Goal: Task Accomplishment & Management: Manage account settings

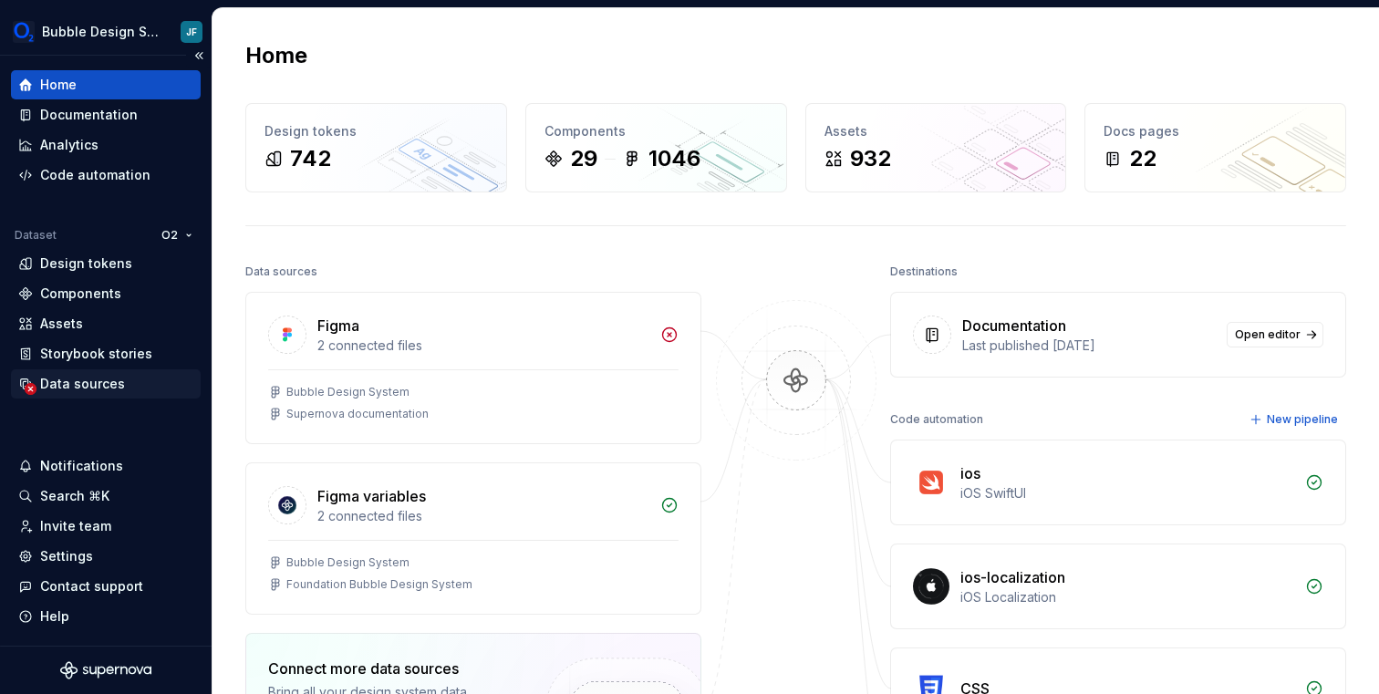
click at [74, 387] on div "Data sources" at bounding box center [82, 384] width 85 height 18
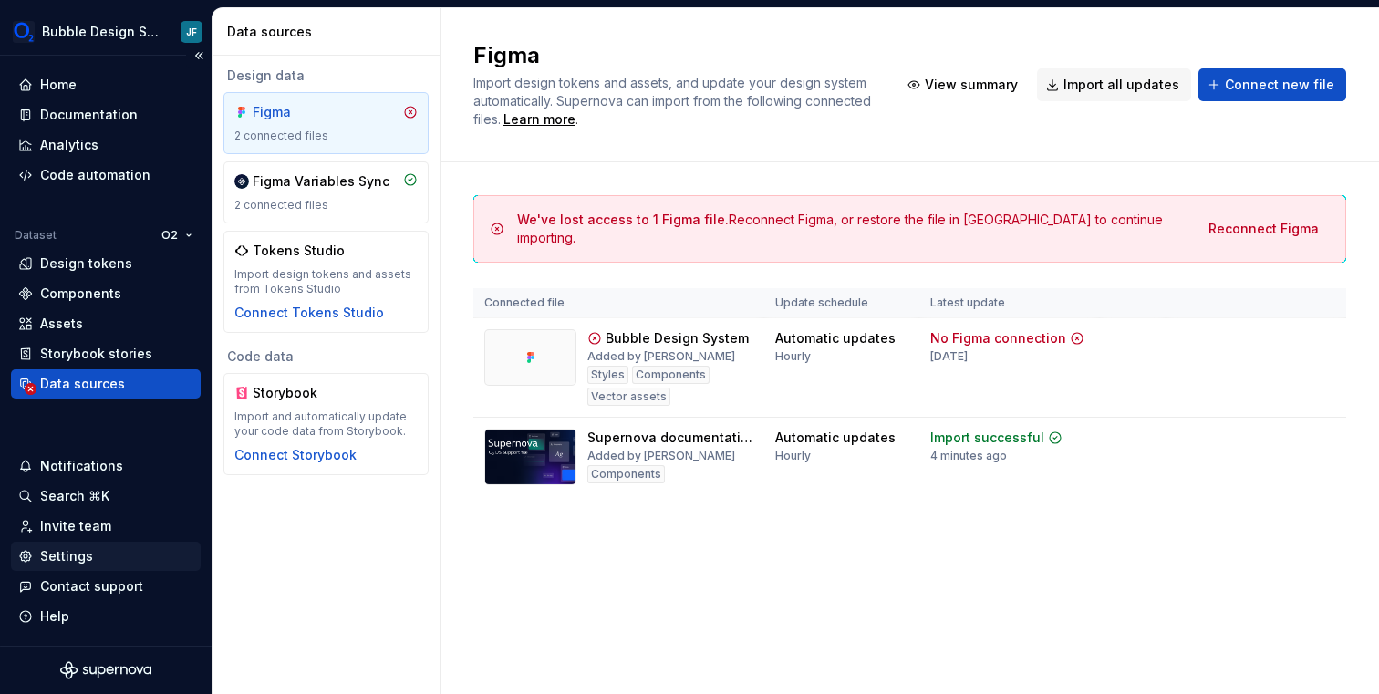
click at [83, 556] on div "Settings" at bounding box center [66, 556] width 53 height 18
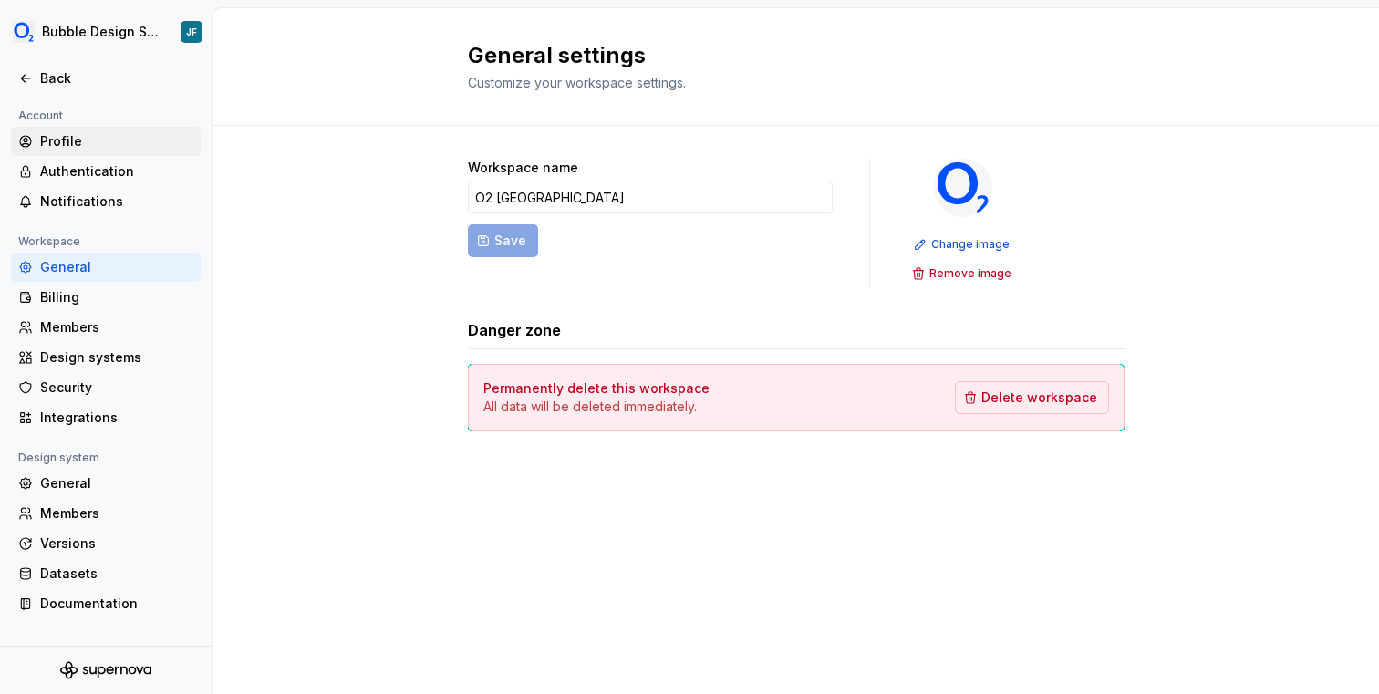
click at [91, 142] on div "Profile" at bounding box center [116, 141] width 153 height 18
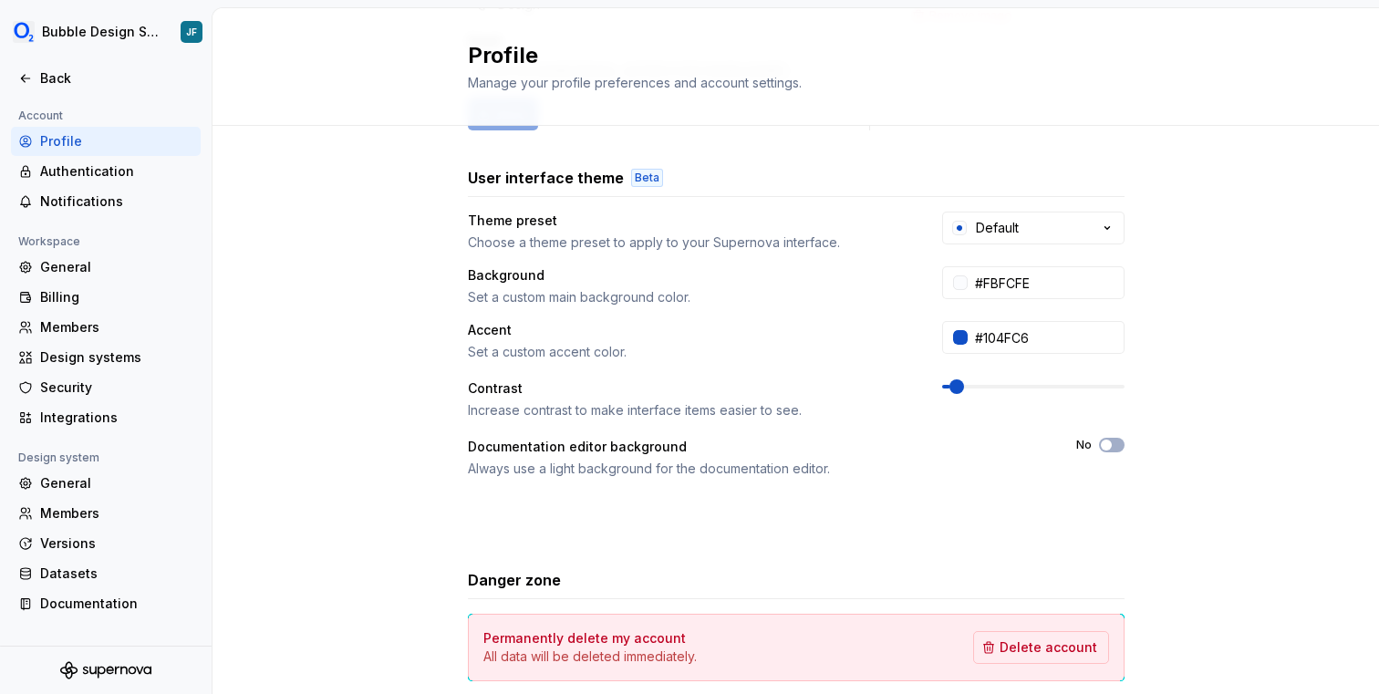
scroll to position [351, 0]
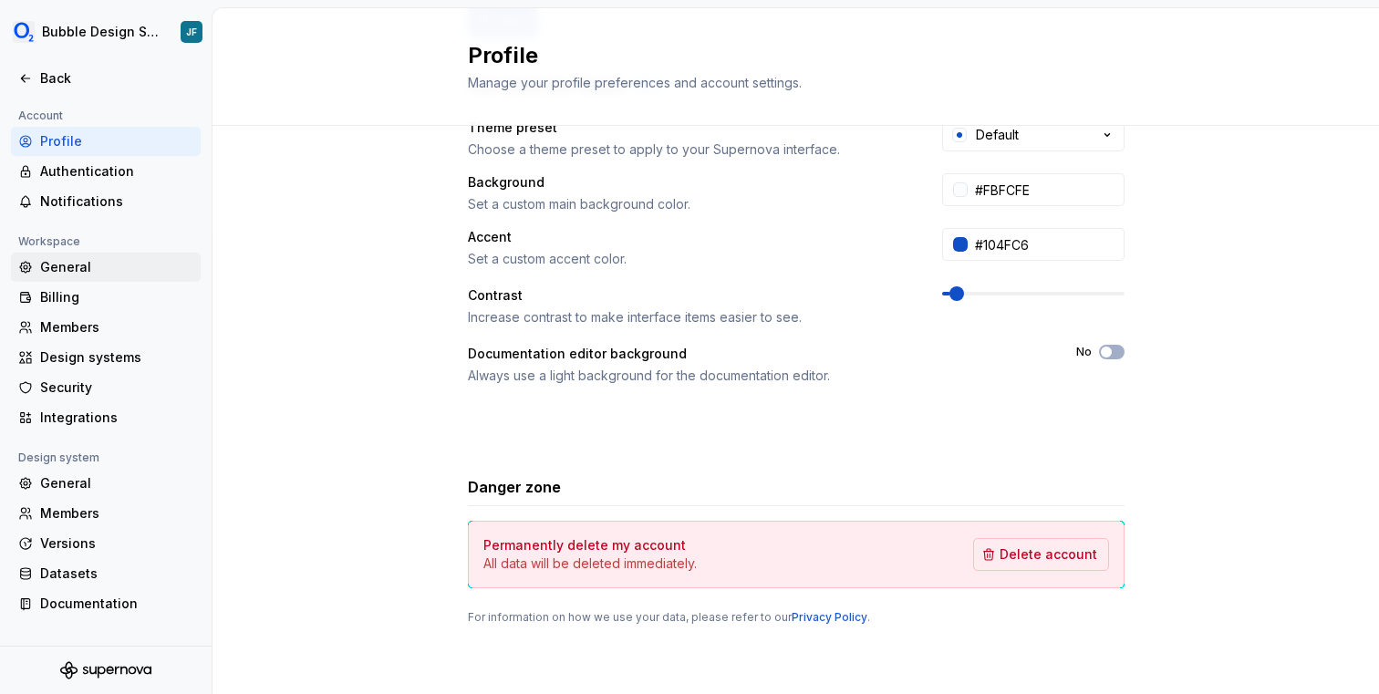
click at [86, 275] on div "General" at bounding box center [116, 267] width 153 height 18
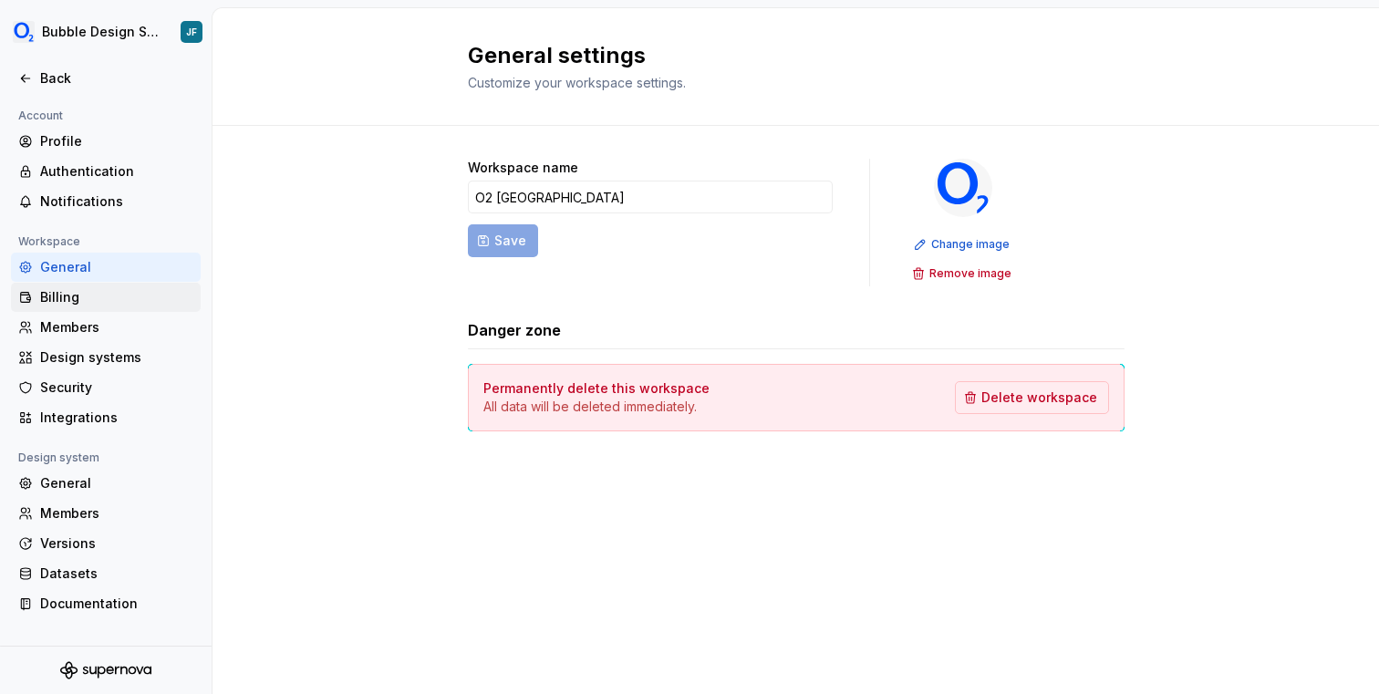
click at [85, 290] on div "Billing" at bounding box center [116, 297] width 153 height 18
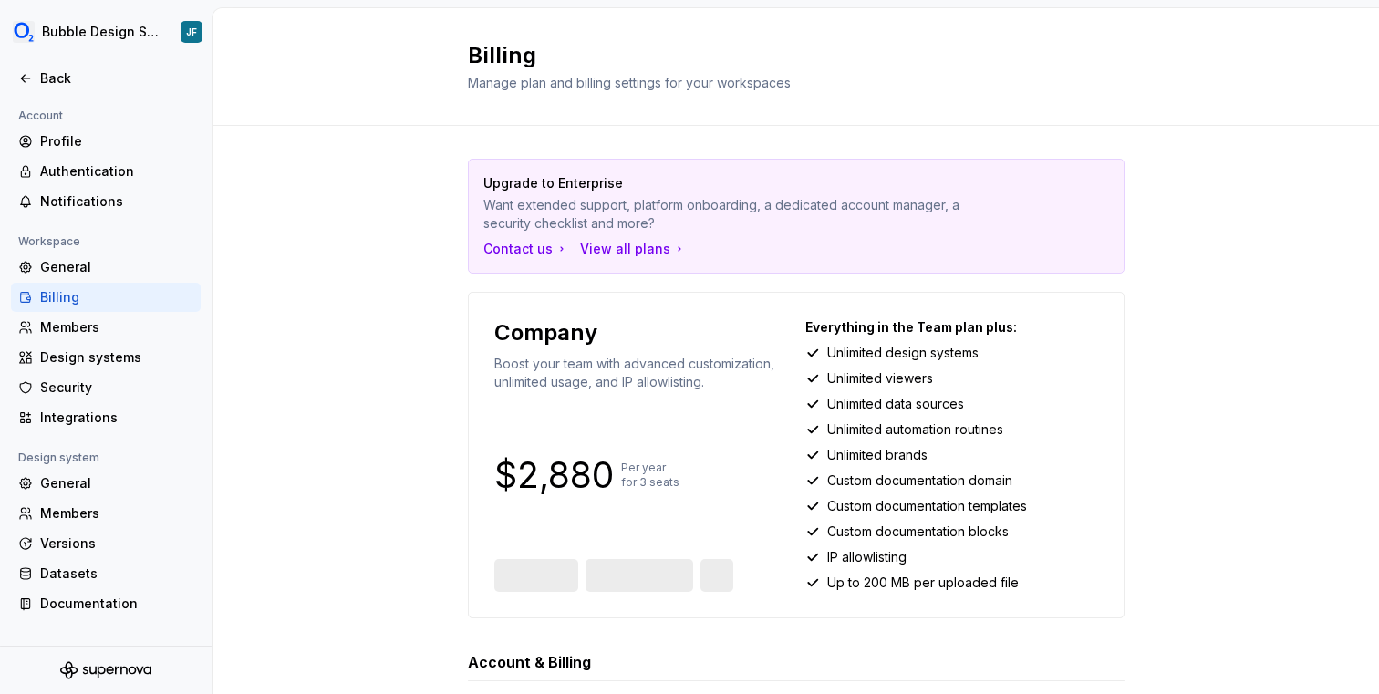
scroll to position [192, 0]
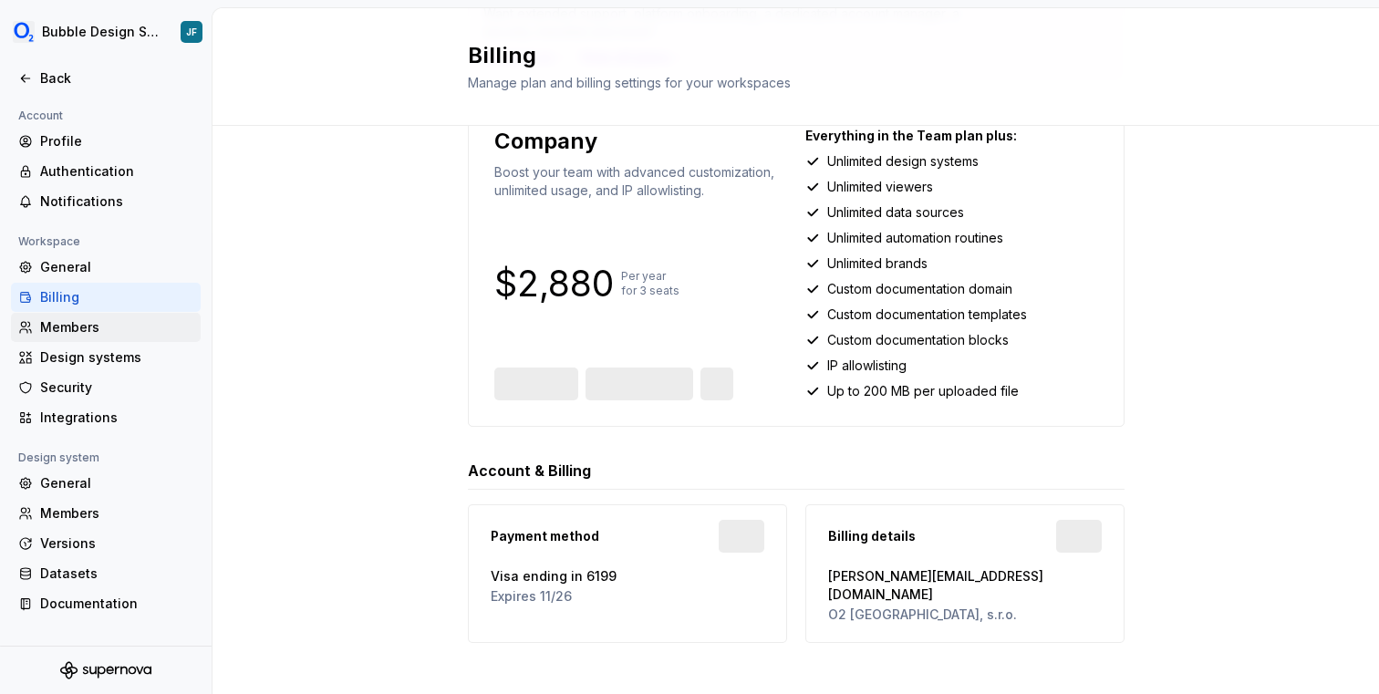
click at [79, 324] on div "Members" at bounding box center [116, 327] width 153 height 18
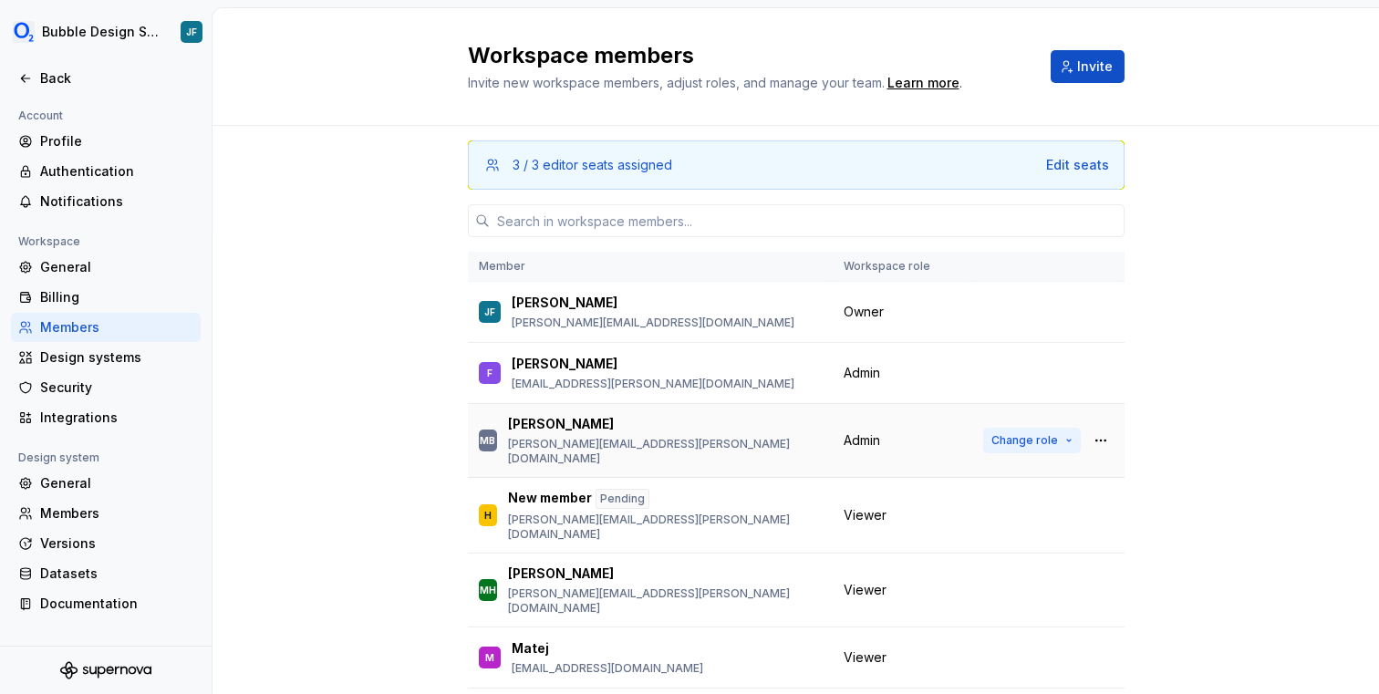
click at [1062, 433] on button "Change role" at bounding box center [1032, 441] width 98 height 26
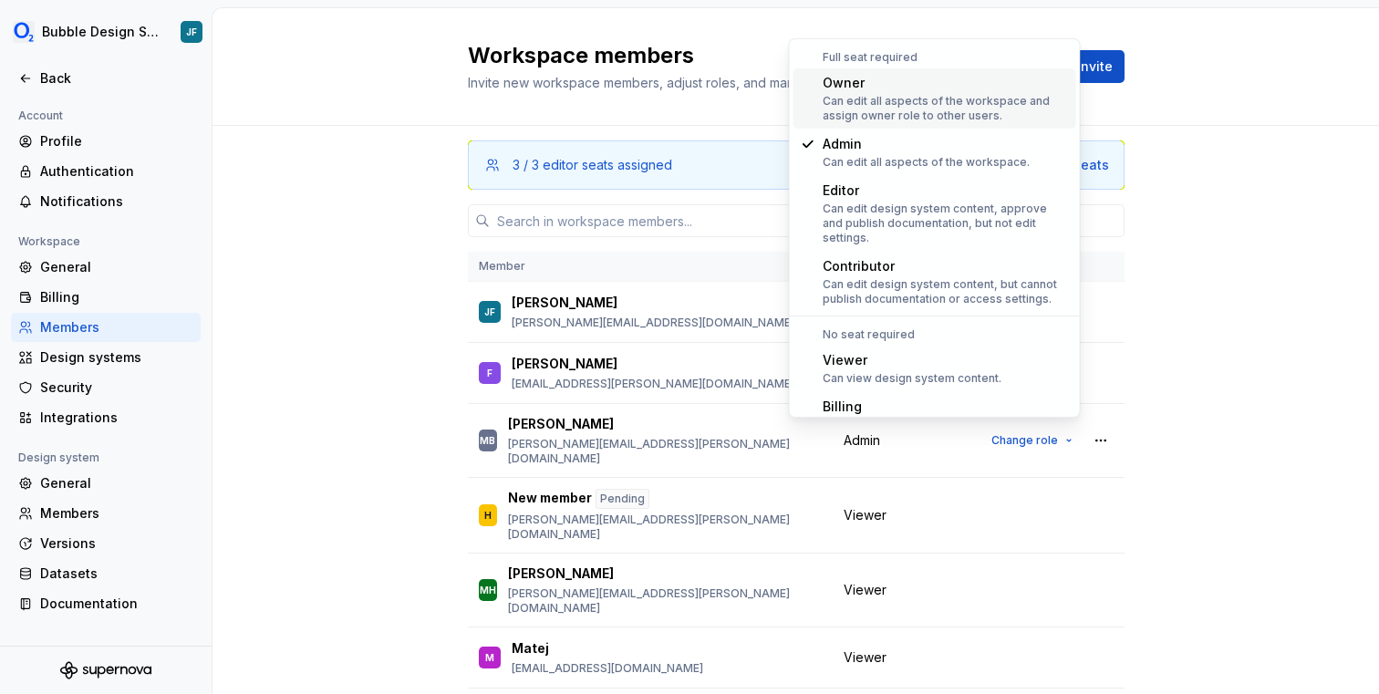
click at [938, 103] on div "Can edit all aspects of the workspace and assign owner role to other users." at bounding box center [946, 108] width 246 height 29
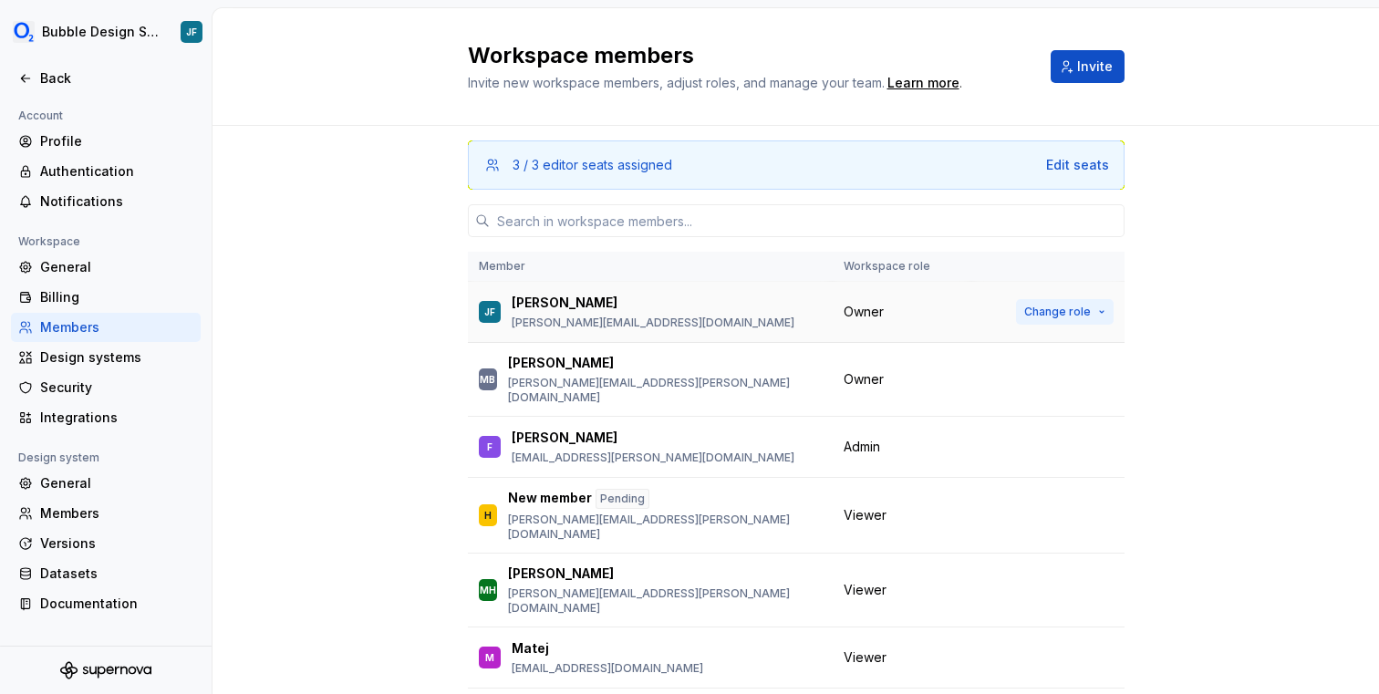
click at [1044, 307] on span "Change role" at bounding box center [1057, 312] width 67 height 15
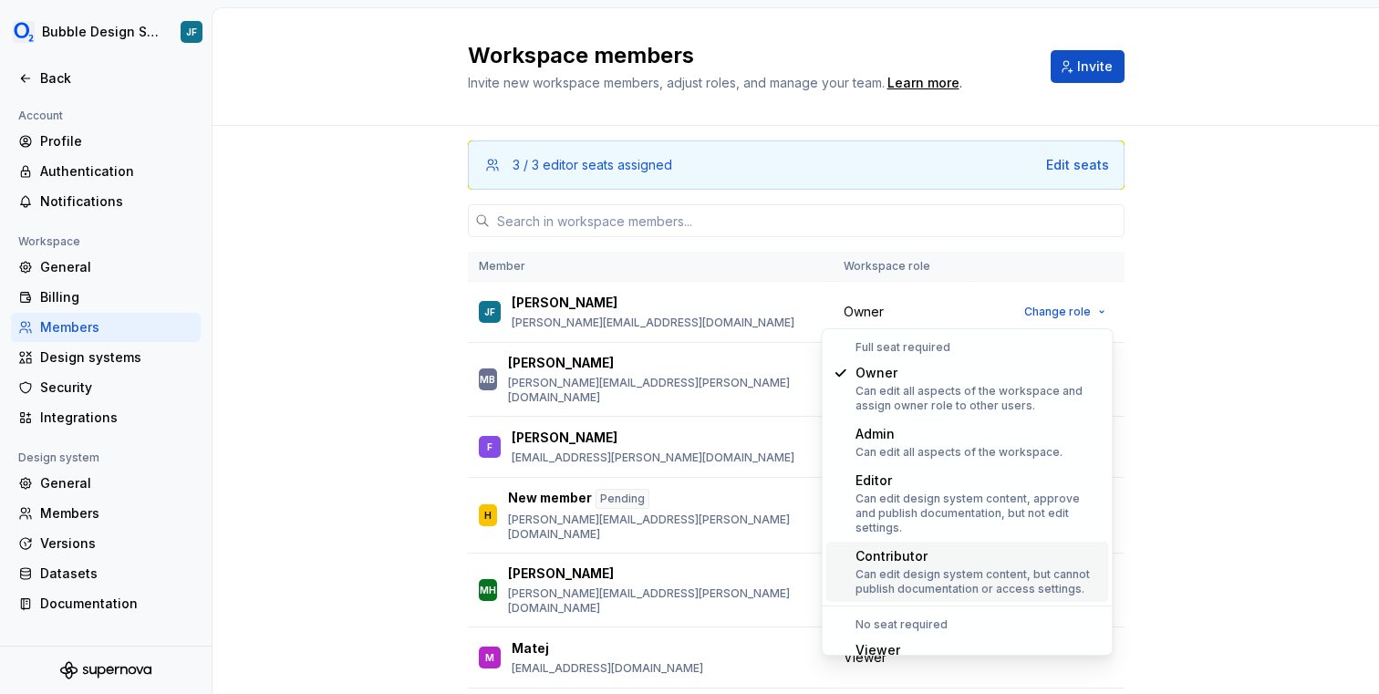
scroll to position [62, 0]
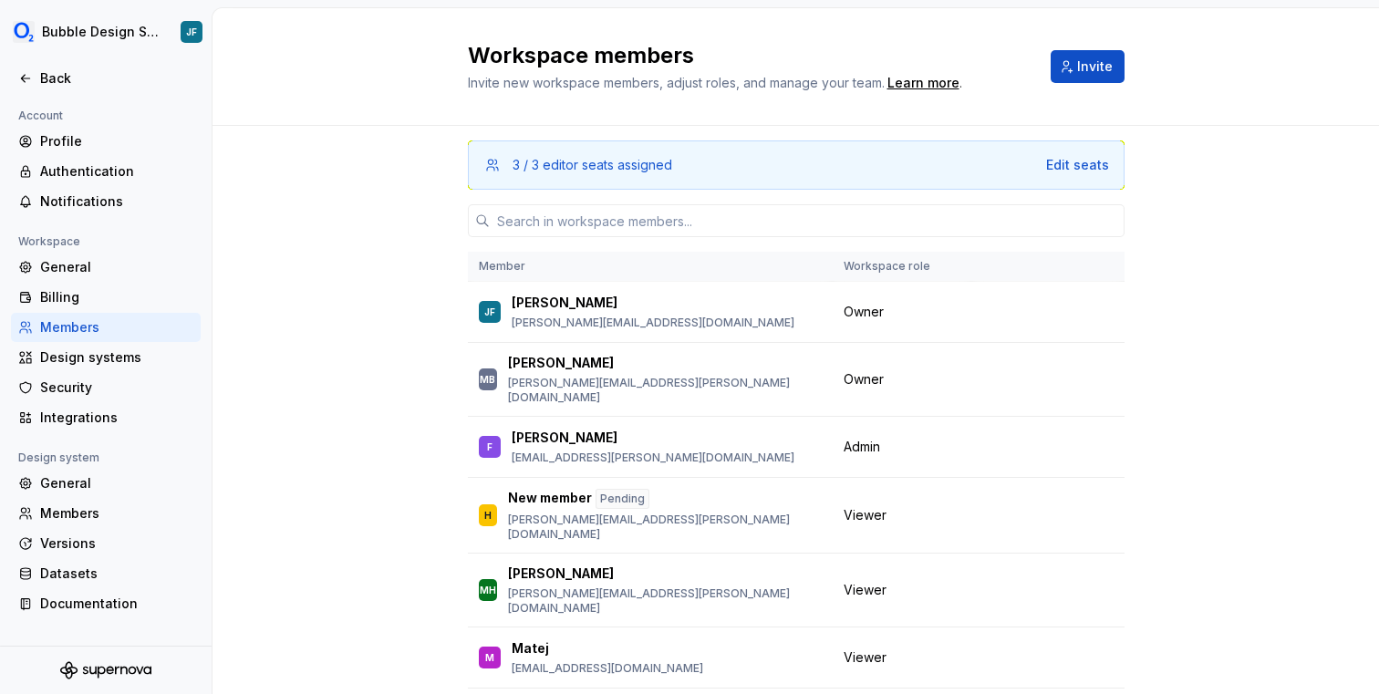
click at [1230, 462] on div "3 / 3 editor seats assigned Edit seats Member Workspace role JF [PERSON_NAME] F…" at bounding box center [796, 469] width 1167 height 686
click at [1090, 63] on span "Invite" at bounding box center [1095, 66] width 36 height 18
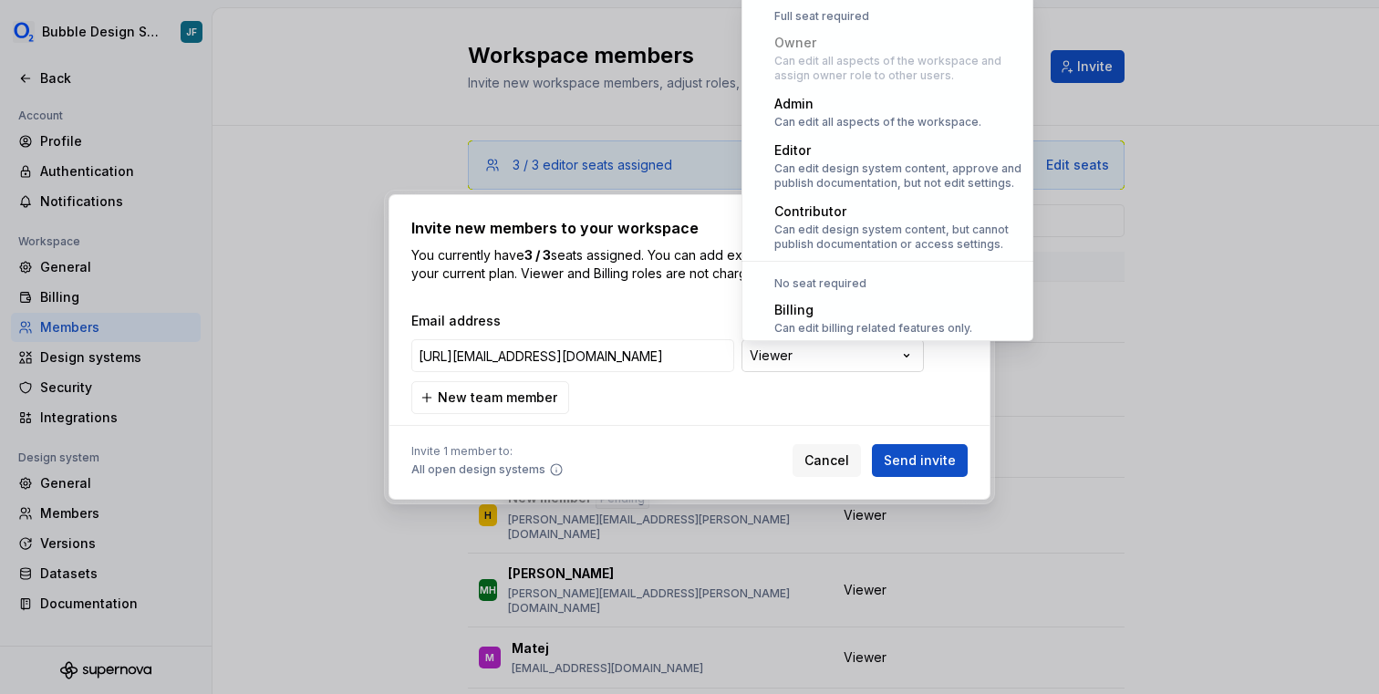
click at [825, 346] on div "**********" at bounding box center [689, 347] width 1379 height 694
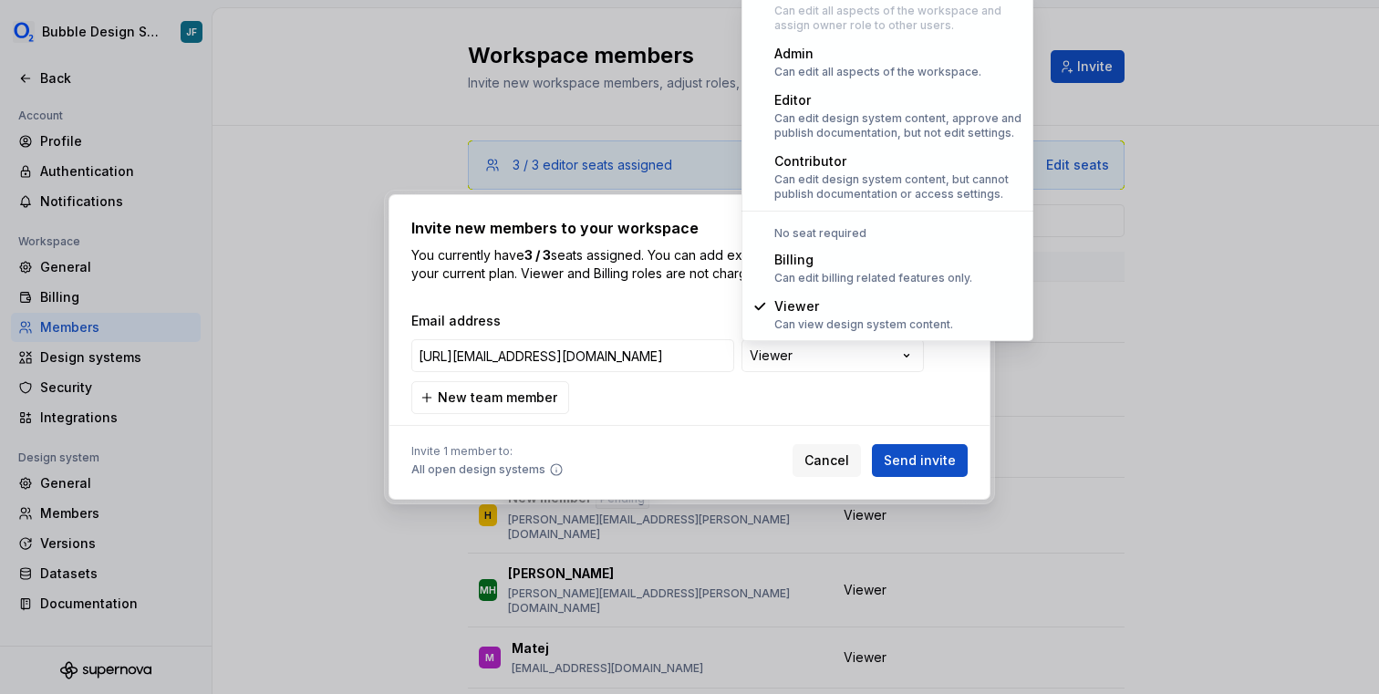
click at [595, 369] on div "**********" at bounding box center [689, 347] width 1379 height 694
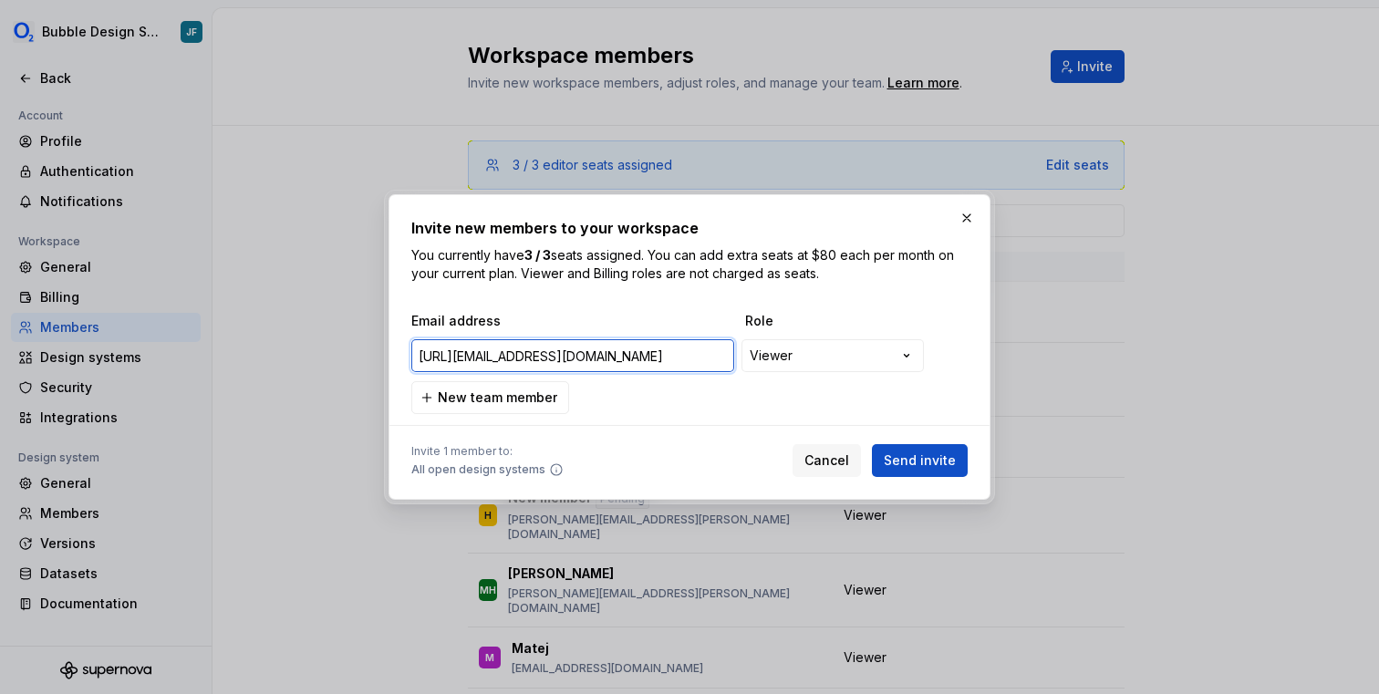
click at [662, 354] on input "[URL][EMAIL_ADDRESS][DOMAIN_NAME]" at bounding box center [572, 355] width 323 height 33
type input "[EMAIL_ADDRESS][DOMAIN_NAME]"
click at [863, 347] on div "**********" at bounding box center [689, 347] width 1379 height 694
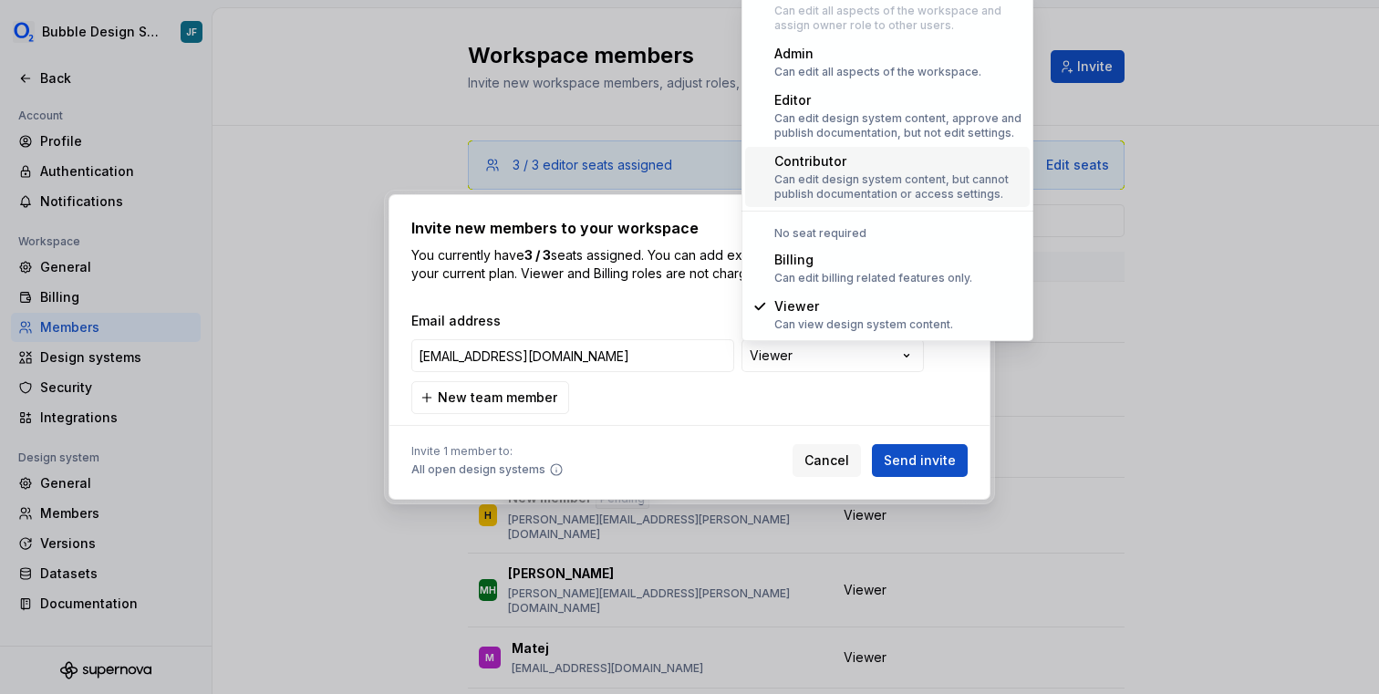
scroll to position [26, 0]
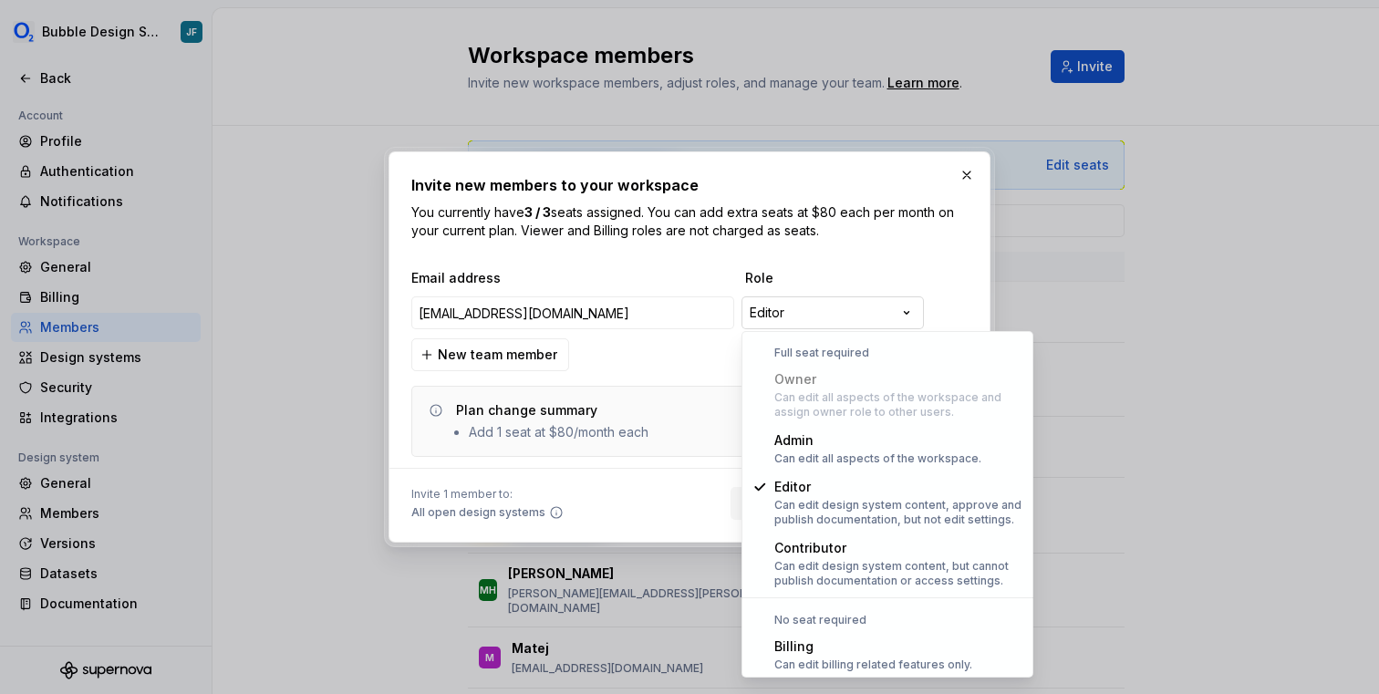
click at [897, 307] on div "**********" at bounding box center [689, 347] width 1379 height 694
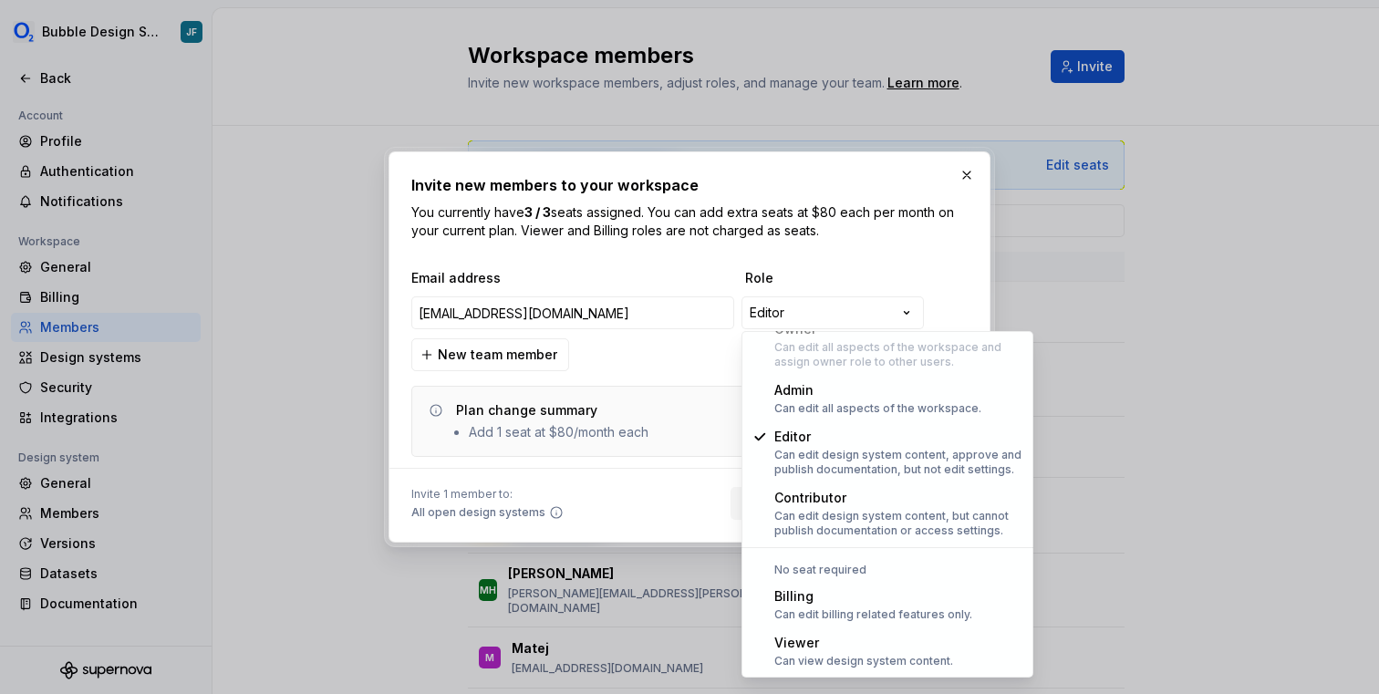
select select "******"
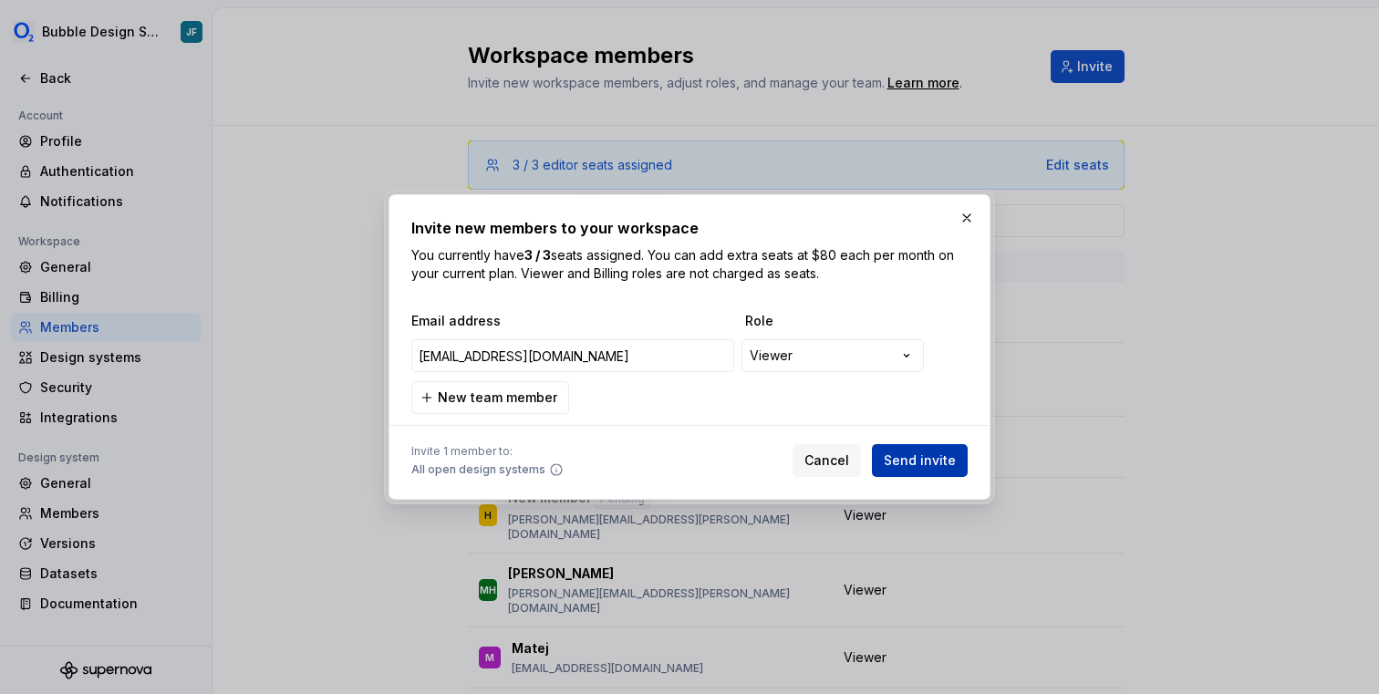
click at [922, 459] on span "Send invite" at bounding box center [920, 461] width 72 height 18
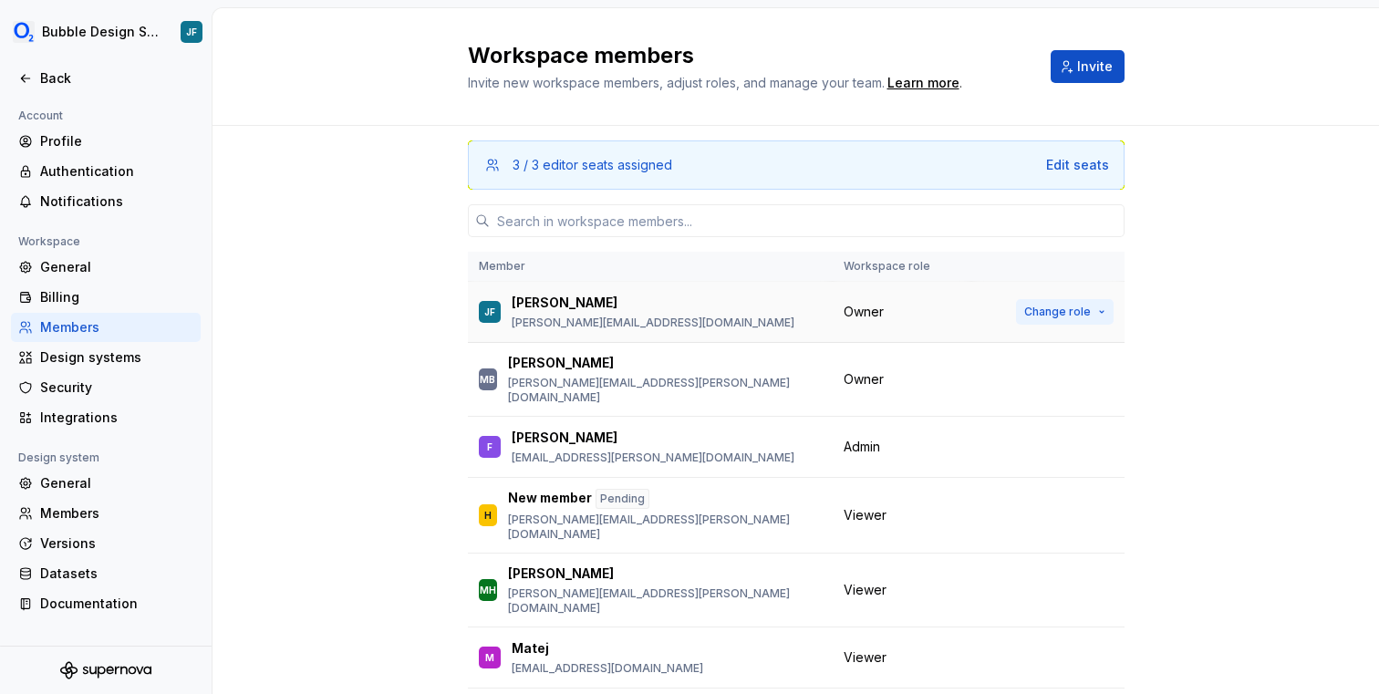
click at [1068, 318] on span "Change role" at bounding box center [1057, 312] width 67 height 15
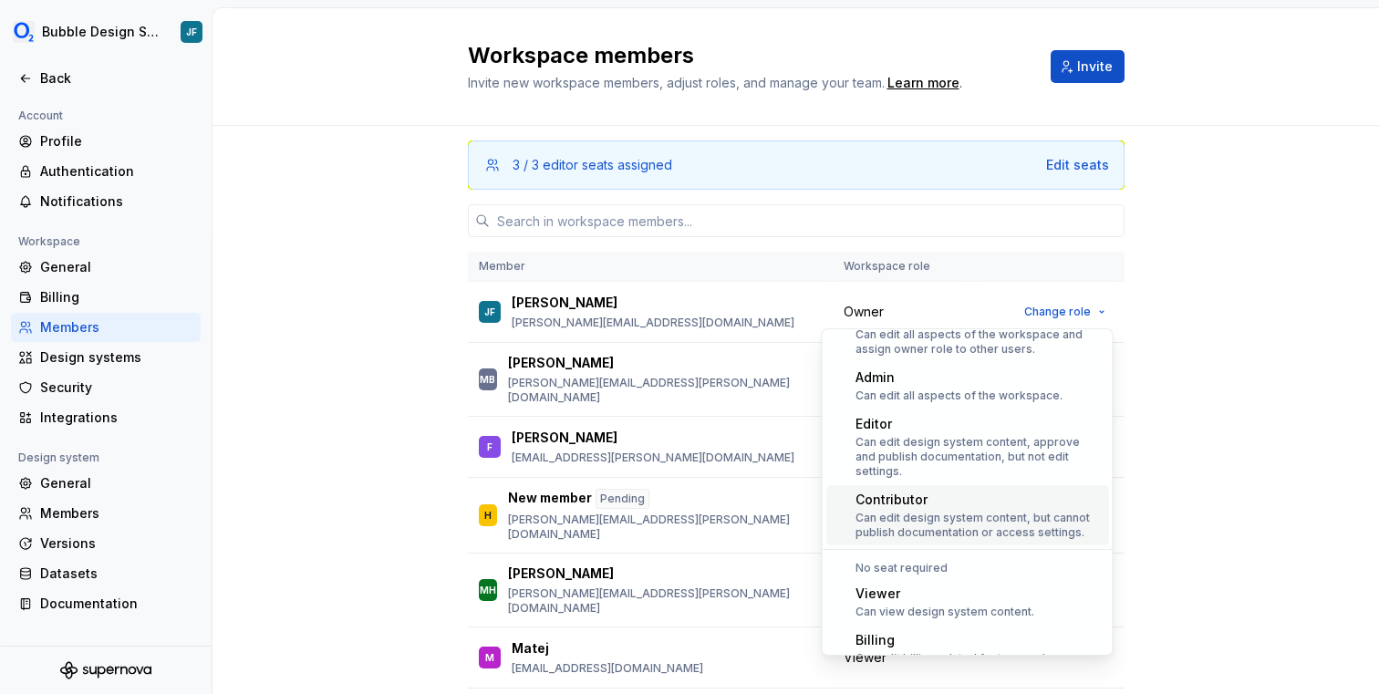
scroll to position [57, 0]
click at [950, 604] on div "Can view design system content." at bounding box center [945, 611] width 179 height 15
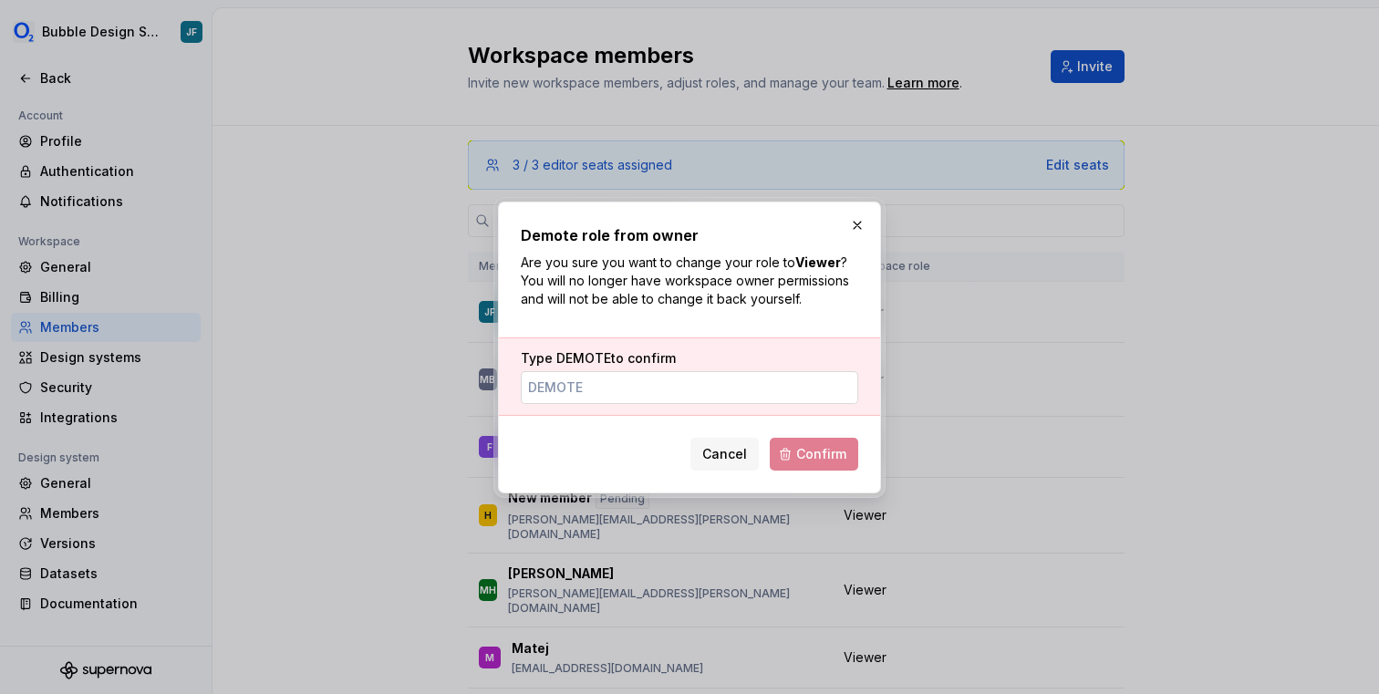
click at [717, 389] on input "Type DEMOTE to confirm" at bounding box center [690, 387] width 338 height 33
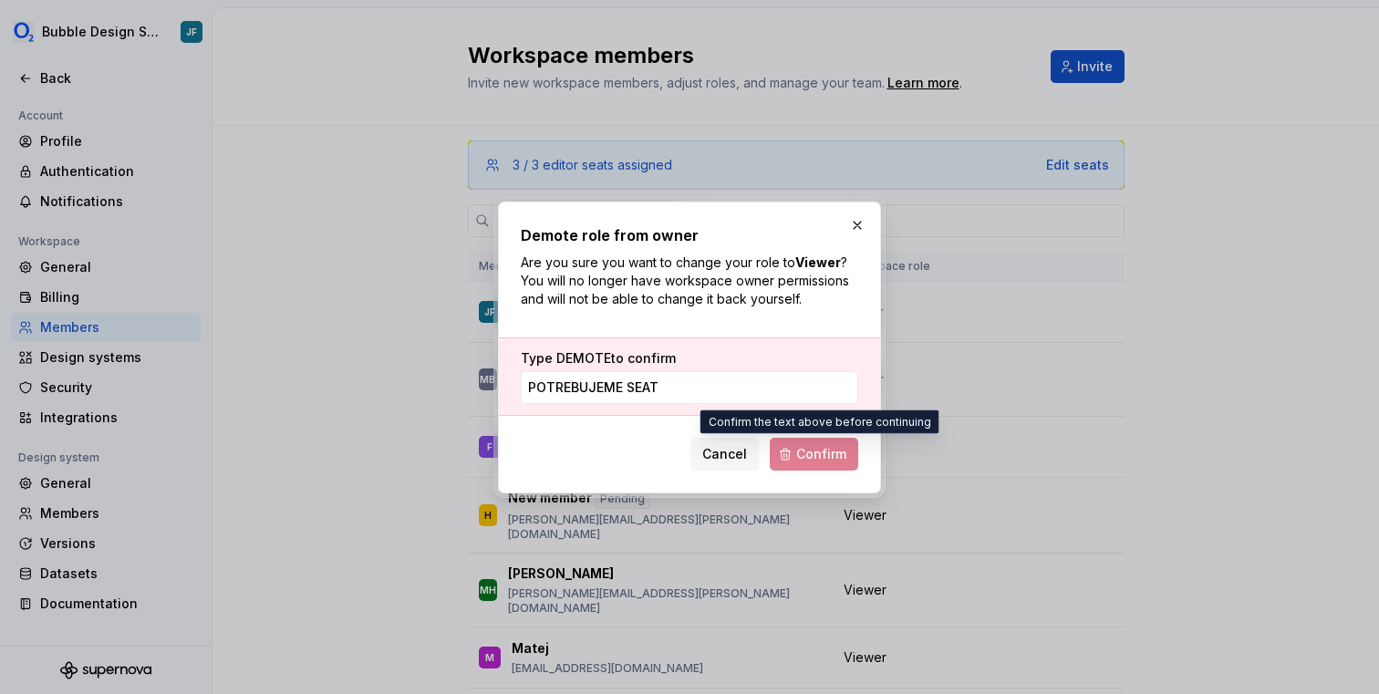
click at [820, 458] on span "Confirm" at bounding box center [814, 454] width 88 height 33
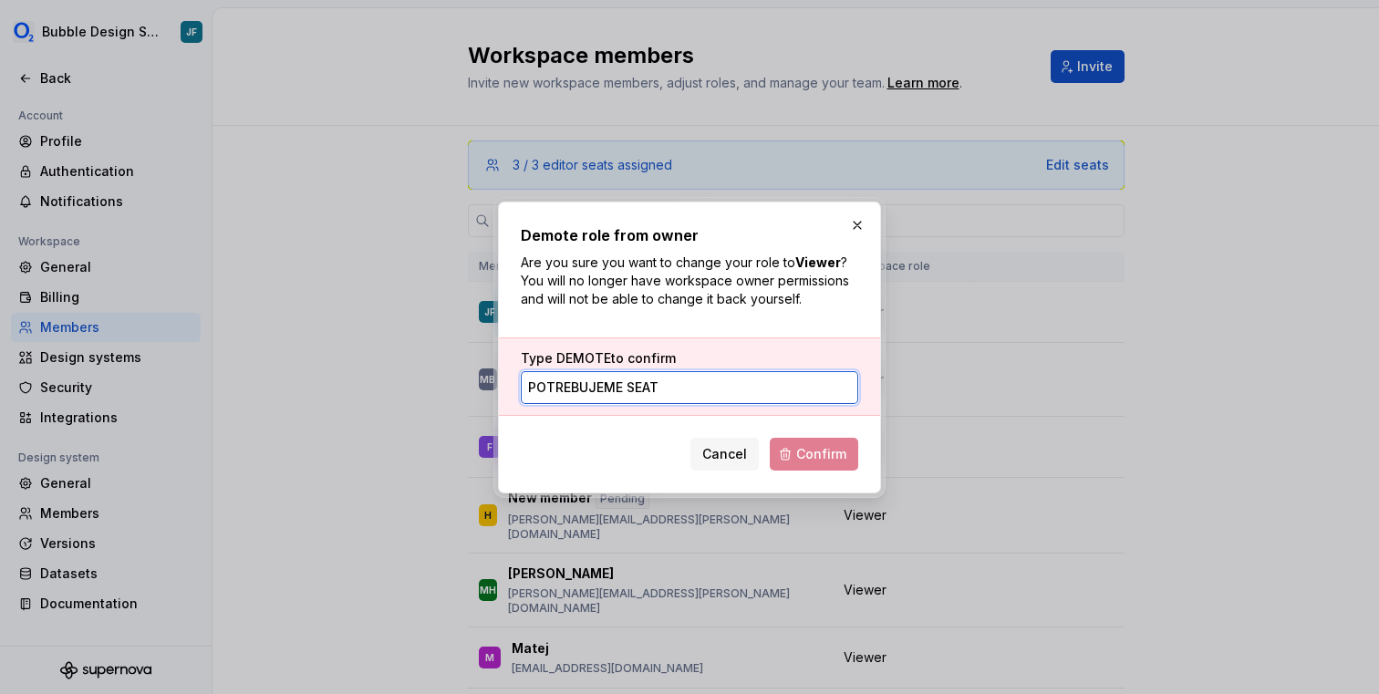
click at [764, 395] on input "potrebujeme seat" at bounding box center [690, 387] width 338 height 33
drag, startPoint x: 755, startPoint y: 387, endPoint x: 482, endPoint y: 392, distance: 273.7
click at [482, 392] on div "Demote role from owner Are you sure you want to change your role to Viewer ? Yo…" at bounding box center [689, 347] width 1379 height 694
type input "DEMOTE"
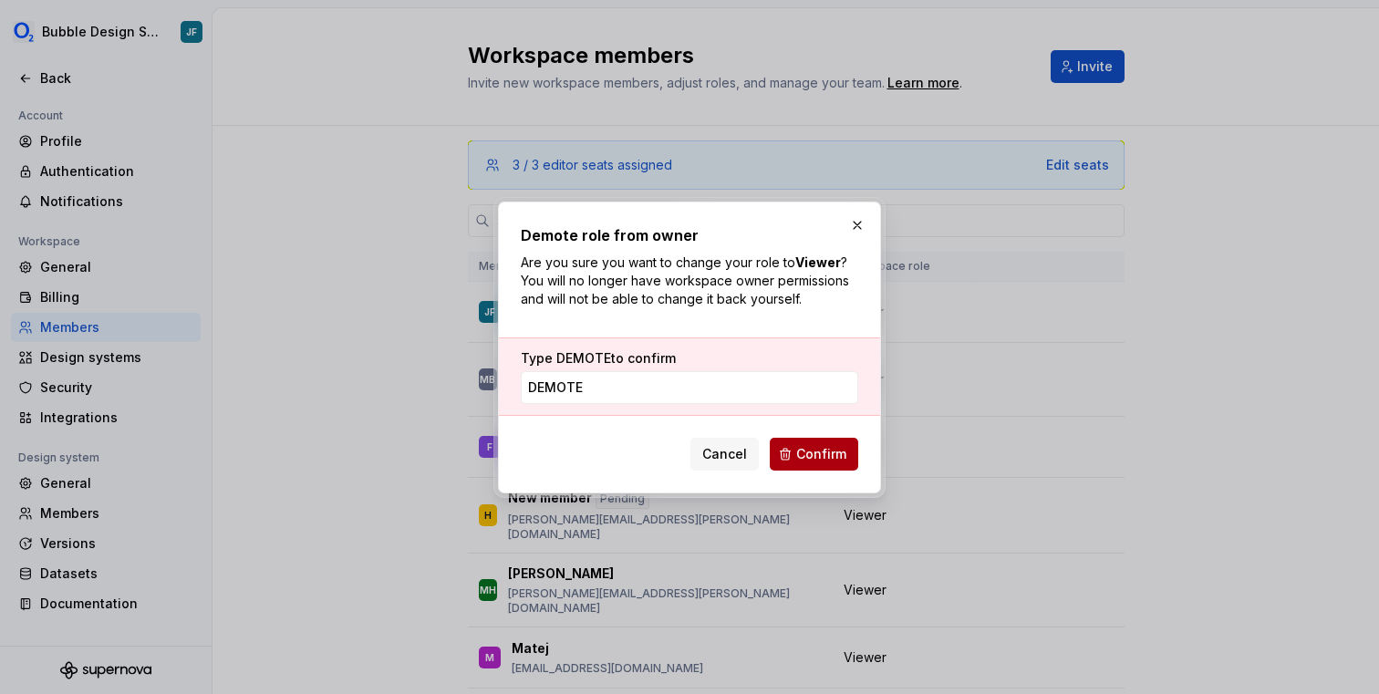
click at [810, 452] on span "Confirm" at bounding box center [821, 454] width 50 height 18
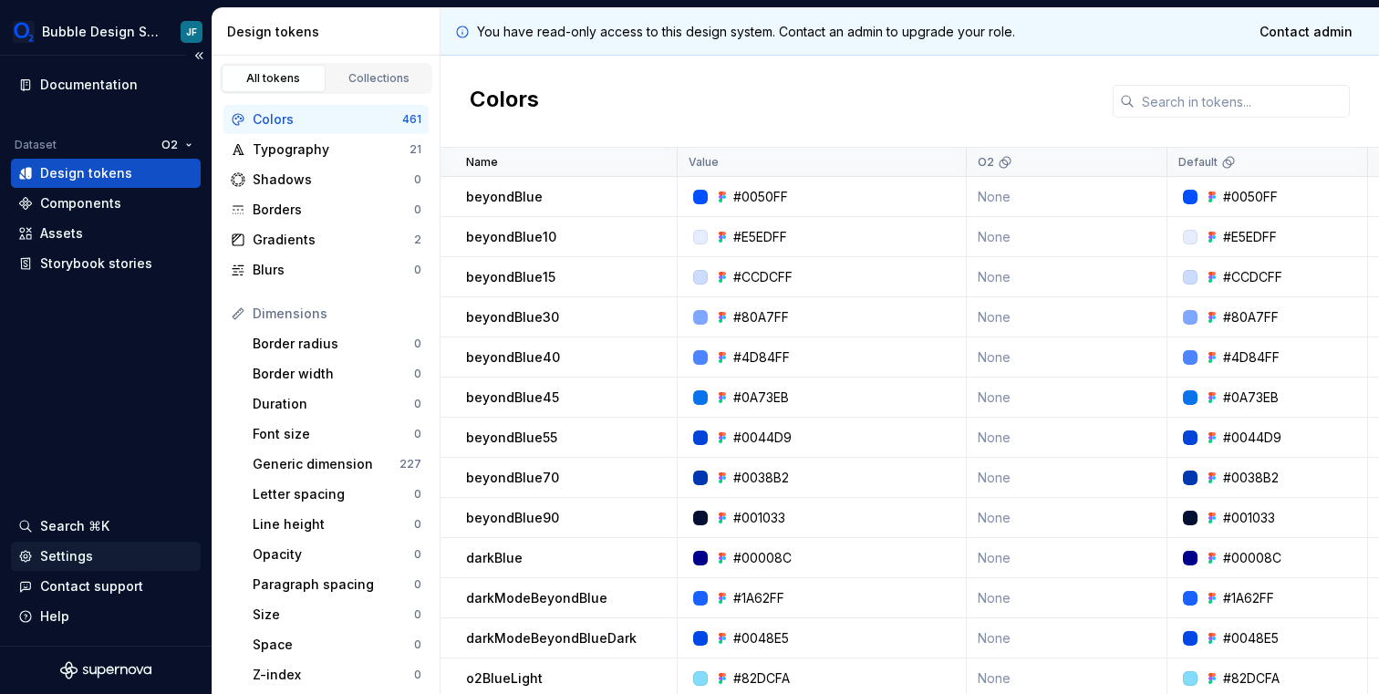
click at [96, 551] on div "Settings" at bounding box center [105, 556] width 175 height 18
